Goal: Information Seeking & Learning: Learn about a topic

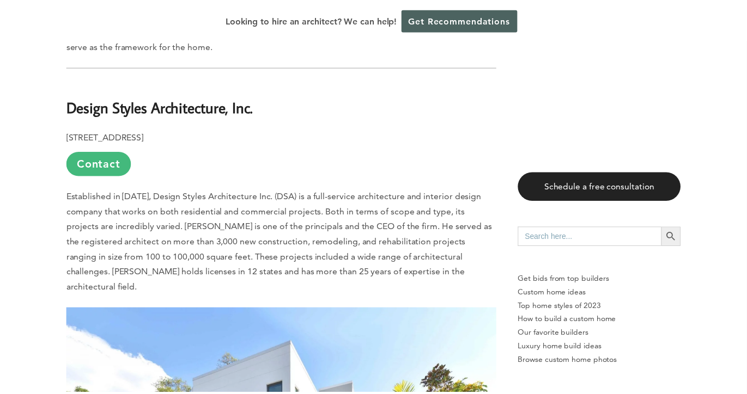
scroll to position [1429, 0]
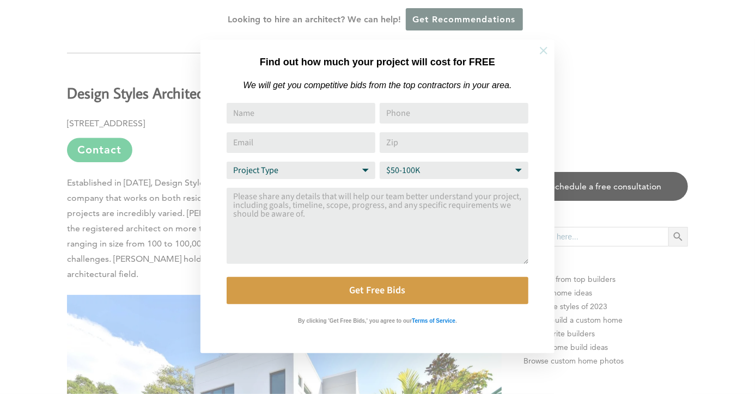
click at [545, 50] on icon at bounding box center [544, 51] width 12 height 12
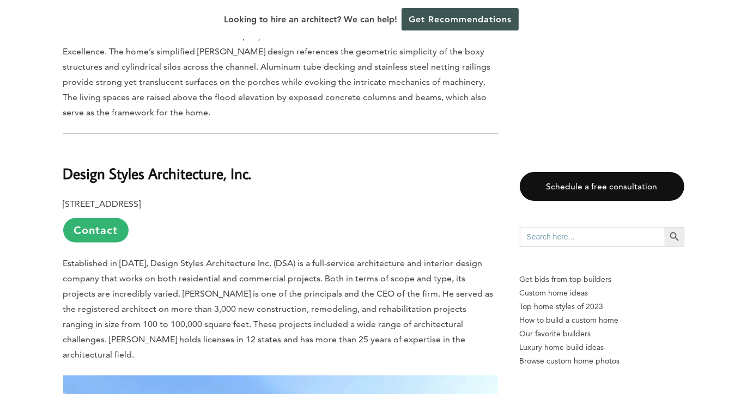
scroll to position [1347, 0]
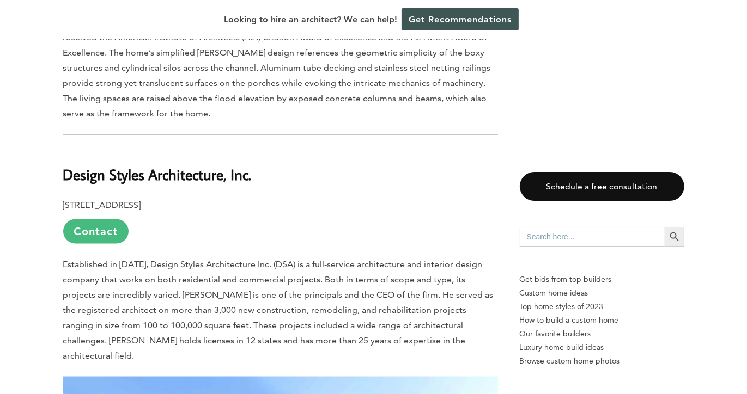
click at [91, 219] on link "Contact" at bounding box center [95, 231] width 65 height 25
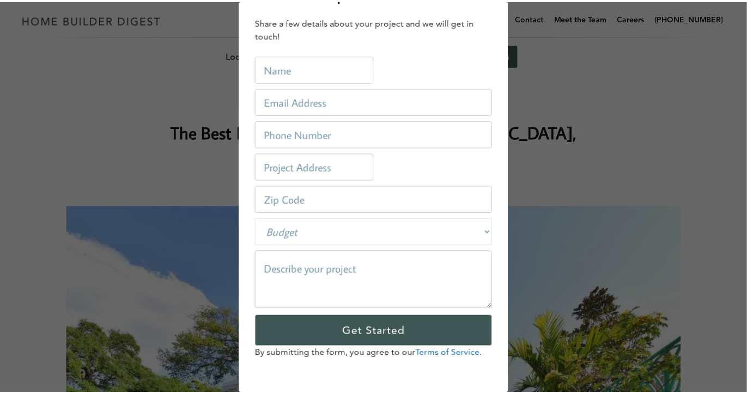
scroll to position [0, 0]
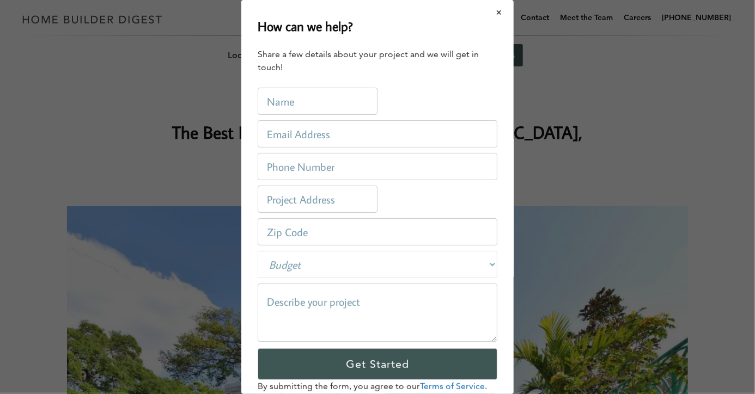
click at [492, 9] on button "Close modal" at bounding box center [499, 12] width 29 height 23
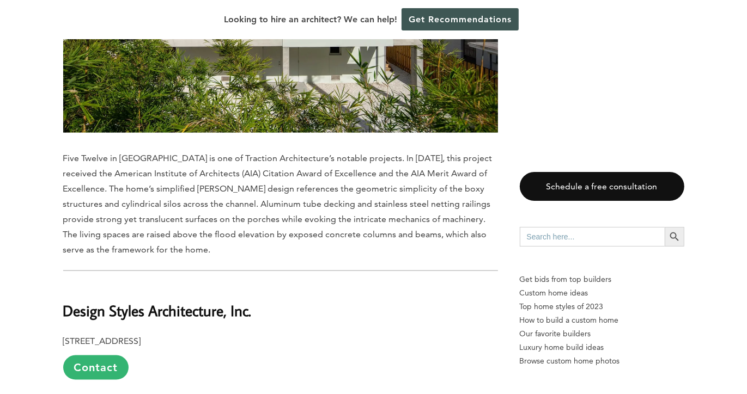
scroll to position [1213, 0]
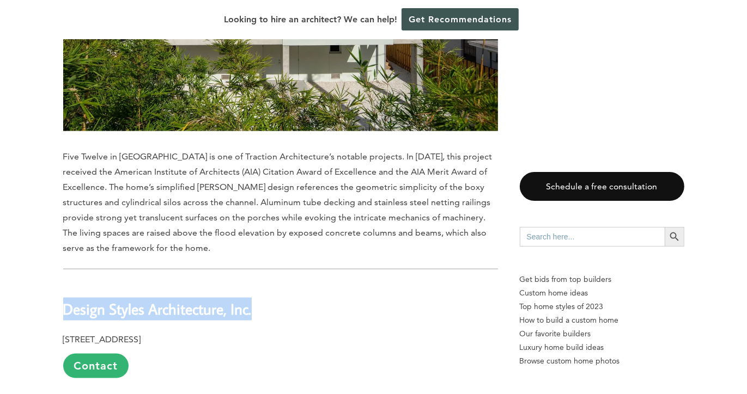
drag, startPoint x: 260, startPoint y: 287, endPoint x: 58, endPoint y: 286, distance: 202.1
copy b "Design Styles Architecture, Inc."
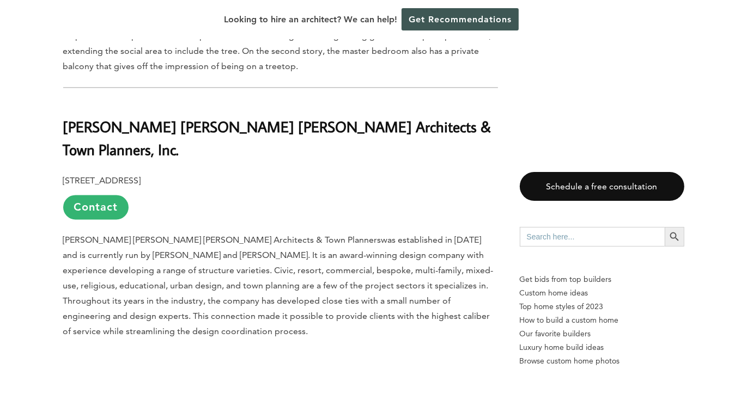
scroll to position [2049, 0]
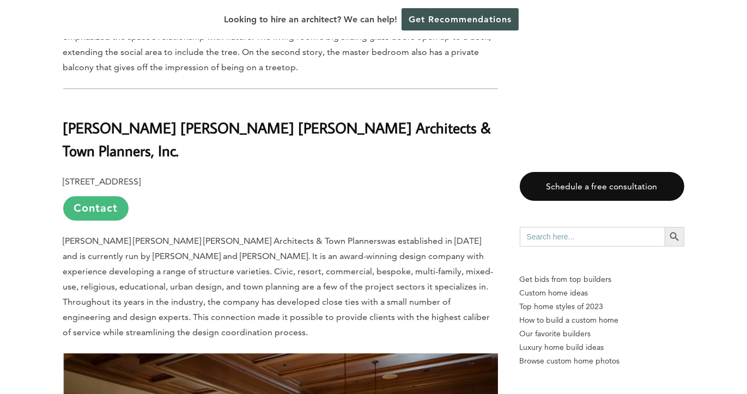
click at [96, 196] on link "Contact" at bounding box center [95, 208] width 65 height 25
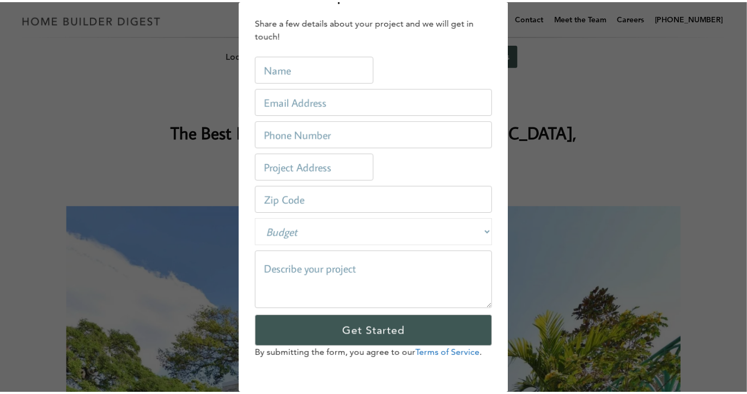
scroll to position [0, 0]
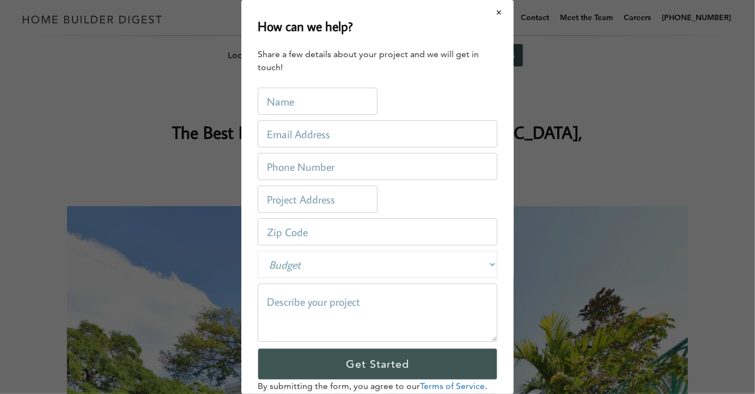
click at [495, 12] on button "Close modal" at bounding box center [499, 12] width 29 height 23
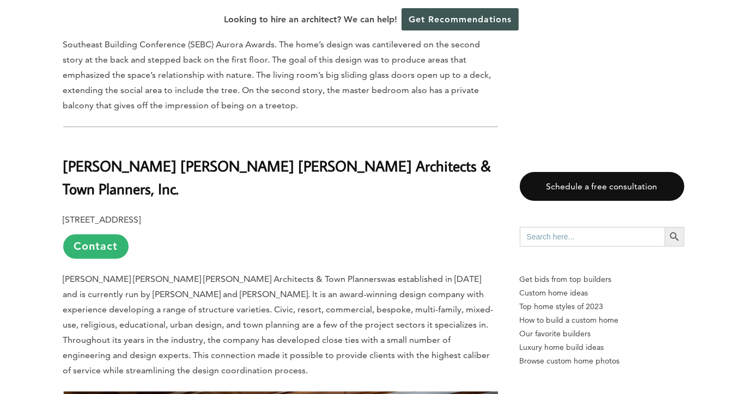
scroll to position [2018, 0]
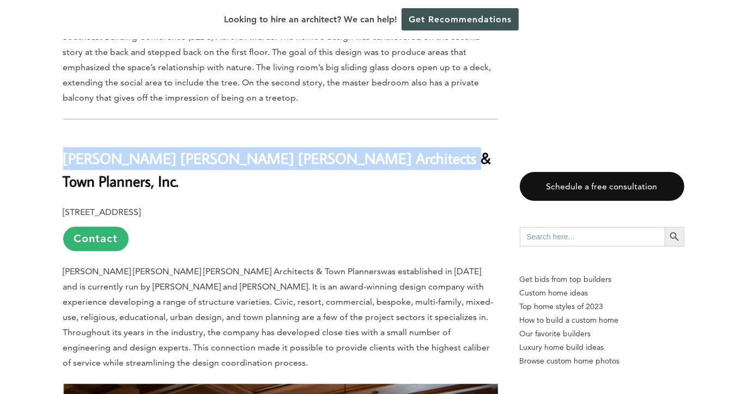
drag, startPoint x: 404, startPoint y: 118, endPoint x: 62, endPoint y: 121, distance: 342.0
copy b "[PERSON_NAME] [PERSON_NAME] [PERSON_NAME] Architects & Town Planners, Inc."
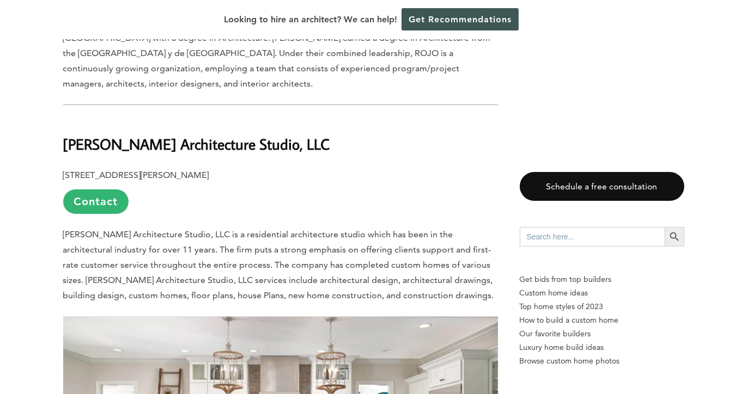
scroll to position [3464, 0]
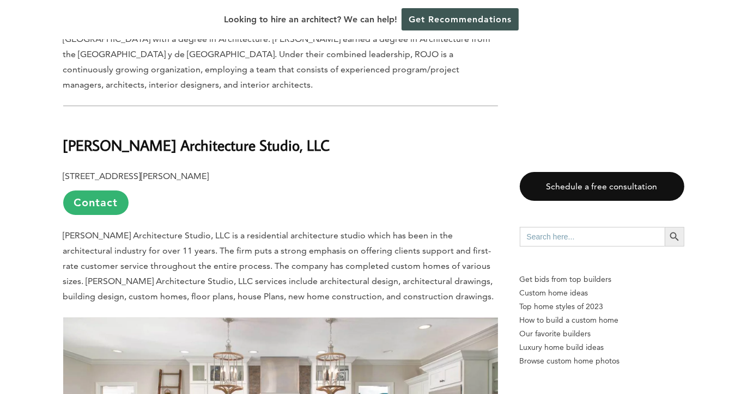
drag, startPoint x: 320, startPoint y: 65, endPoint x: 62, endPoint y: 74, distance: 258.3
click at [62, 74] on div "Last updated on May 27th, 2024 at 01:28 pm With warm Gulf Coast waters, incredi…" at bounding box center [374, 236] width 656 height 6236
copy b "[PERSON_NAME] Architecture Studio, LLC"
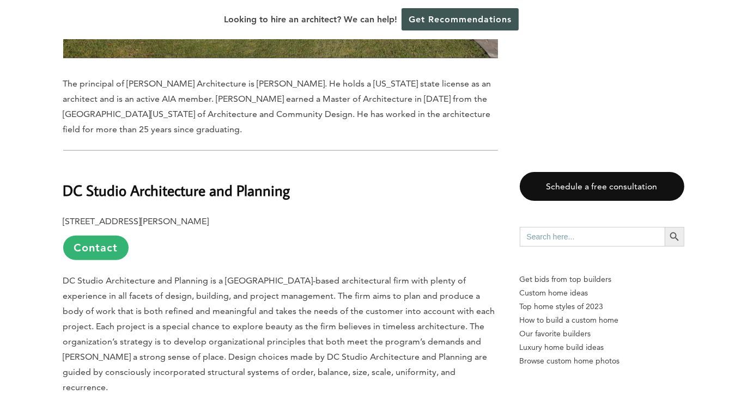
scroll to position [4647, 0]
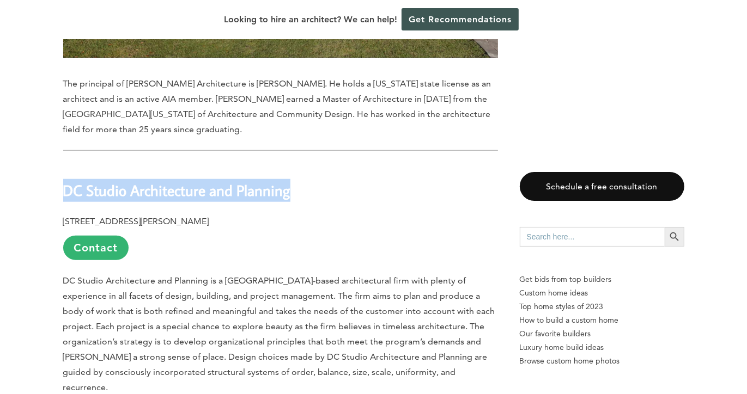
drag, startPoint x: 298, startPoint y: 114, endPoint x: 62, endPoint y: 117, distance: 236.9
copy b "DC Studio Architecture and Planning"
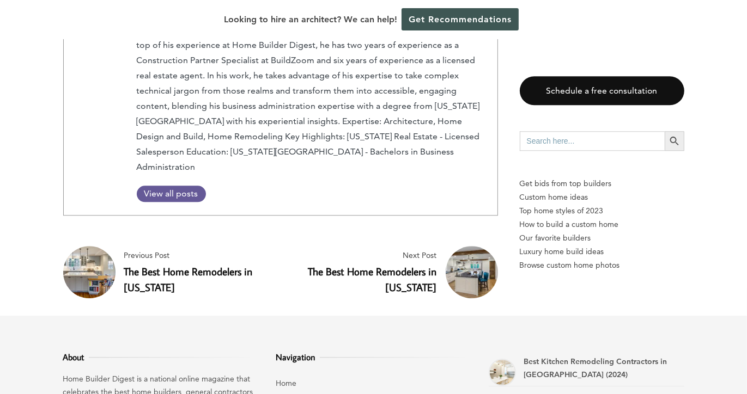
scroll to position [6215, 0]
